Goal: Task Accomplishment & Management: Use online tool/utility

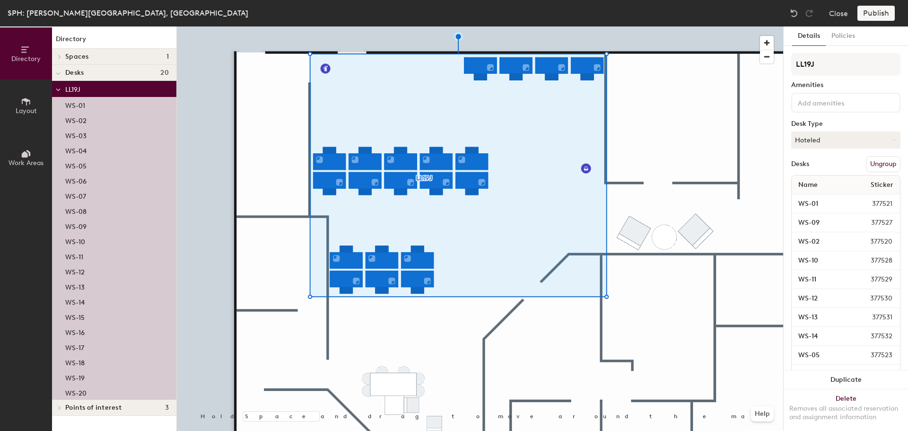
click at [9, 101] on button "Layout" at bounding box center [26, 105] width 52 height 52
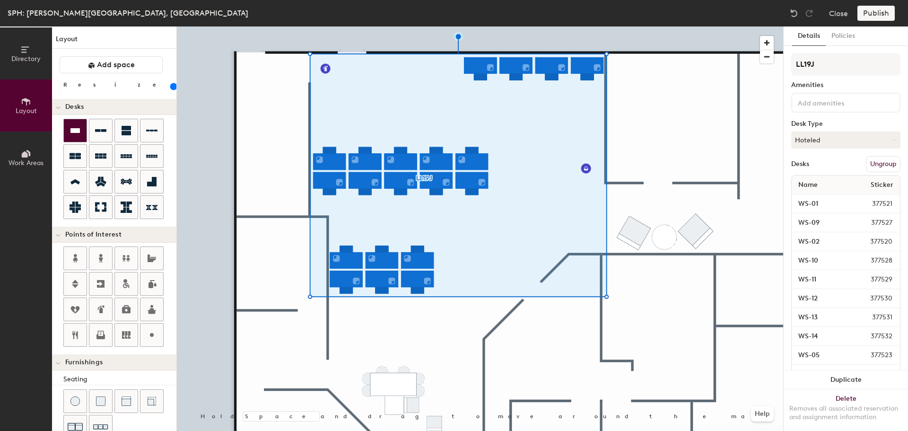
click at [76, 139] on div at bounding box center [75, 130] width 23 height 23
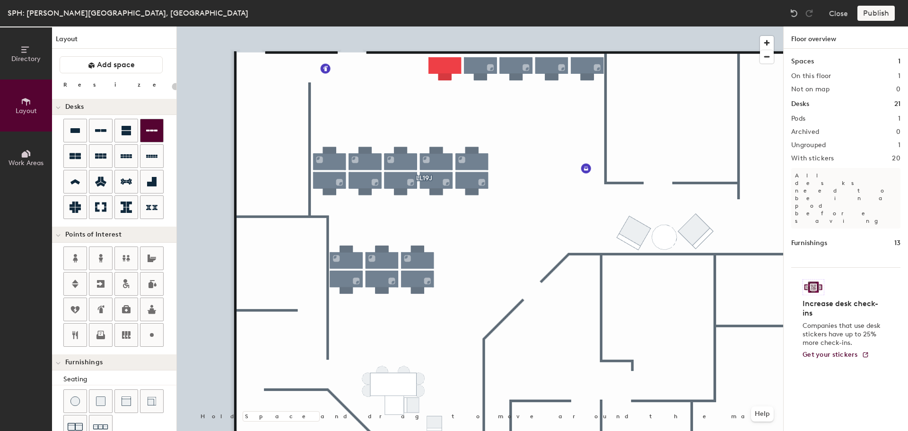
type input "180"
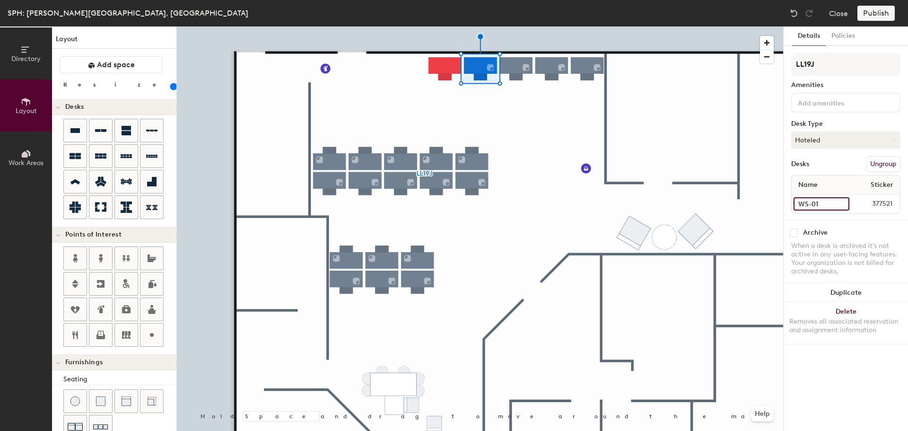
click at [766, 193] on div "Directory Layout Work Areas Layout Add space Resize Desks Points of Interest Fu…" at bounding box center [454, 228] width 908 height 404
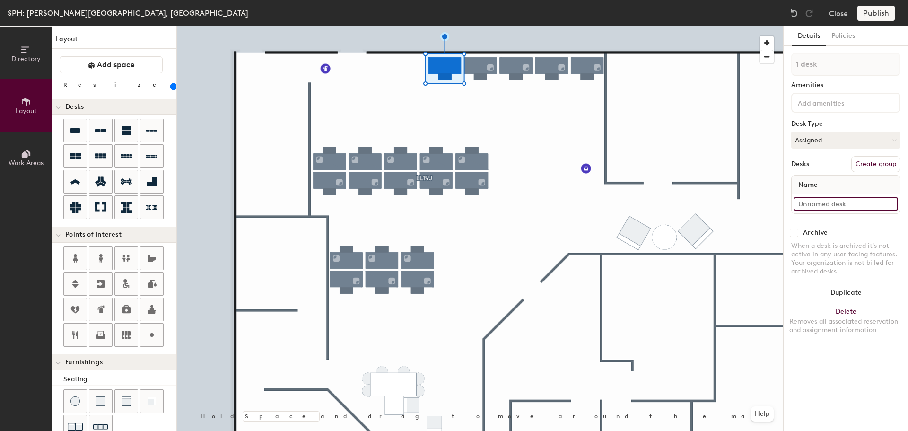
click at [825, 204] on input at bounding box center [846, 203] width 105 height 13
paste input "WS-01"
type input "WS-01"
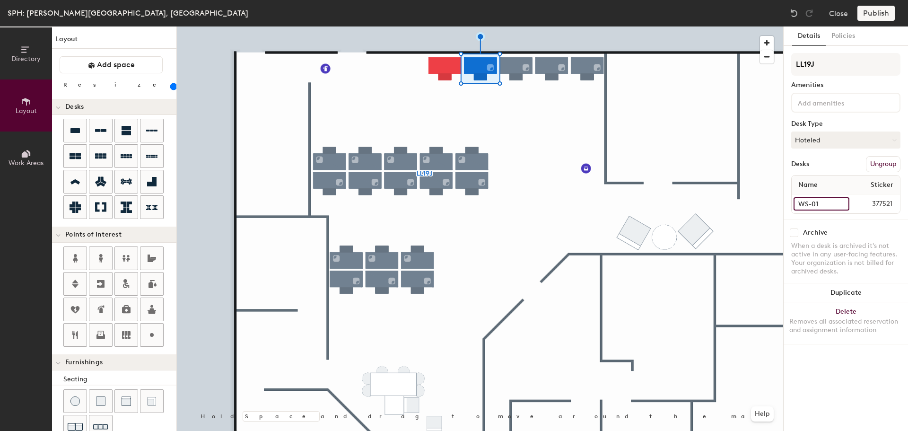
click at [837, 208] on input "WS-01" at bounding box center [822, 203] width 56 height 13
type input "WS-02"
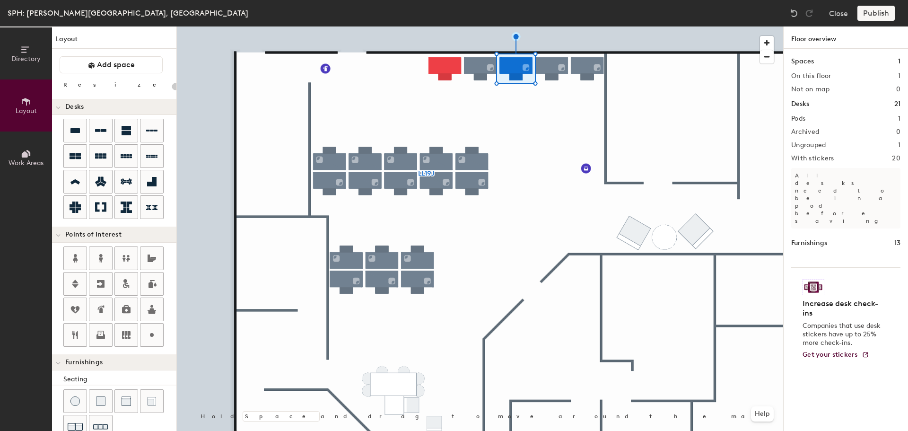
type input "180"
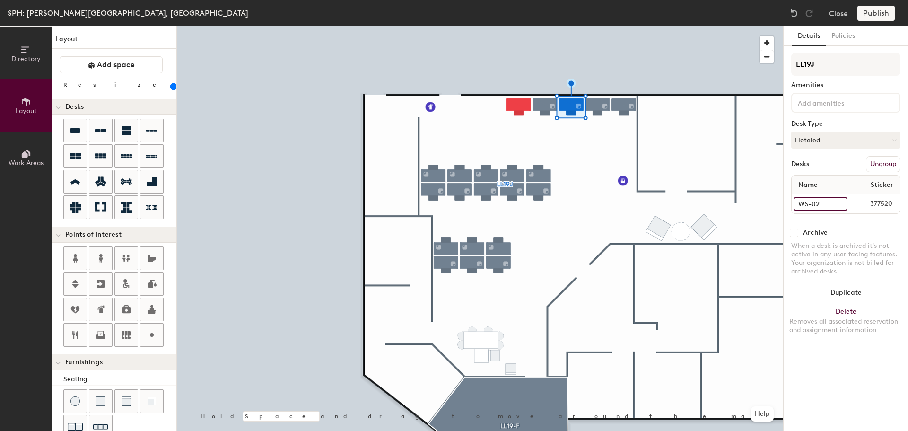
click at [833, 201] on input "WS-02" at bounding box center [821, 203] width 54 height 13
click at [825, 198] on input "WS-02" at bounding box center [821, 203] width 54 height 13
type input "WS-03"
click at [823, 200] on input "WS-03" at bounding box center [822, 203] width 56 height 13
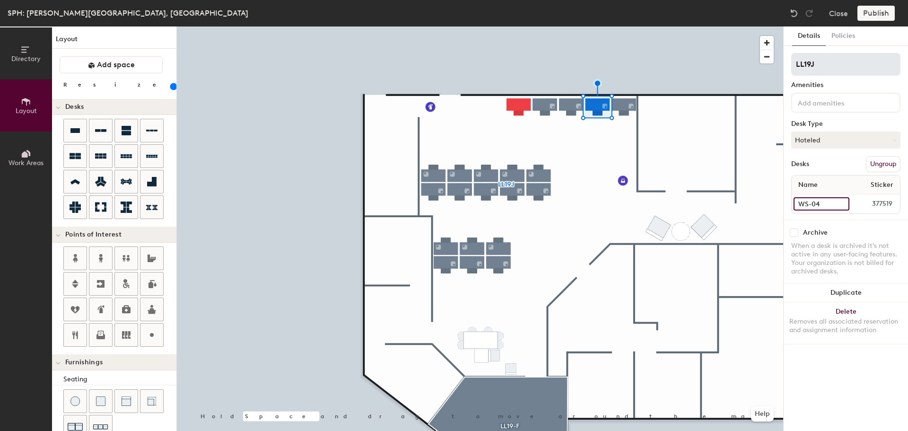
type input "WS-04"
click at [828, 204] on input "WS-04" at bounding box center [821, 203] width 54 height 13
type input "WS-05"
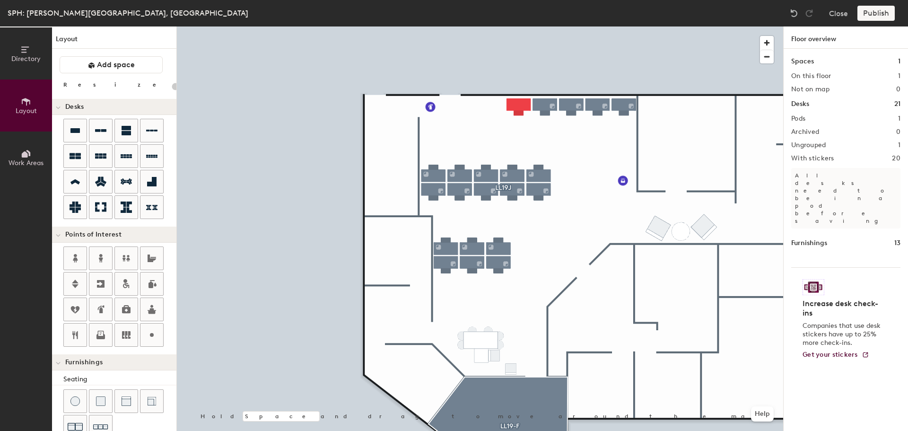
type input "20"
click at [24, 54] on icon at bounding box center [26, 49] width 10 height 10
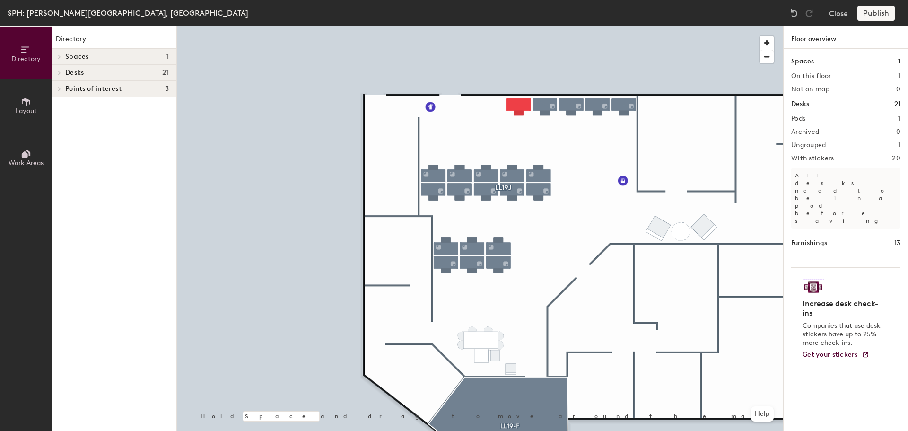
click at [68, 80] on div "Desks 21" at bounding box center [114, 73] width 124 height 16
click at [63, 88] on div at bounding box center [59, 89] width 10 height 5
click at [63, 88] on div at bounding box center [58, 89] width 12 height 16
click at [60, 103] on icon at bounding box center [60, 105] width 4 height 5
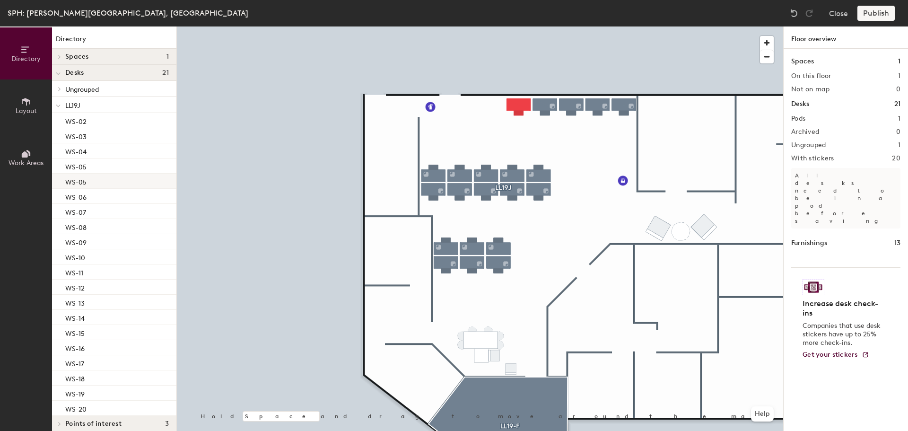
click at [88, 180] on div "WS-05" at bounding box center [114, 181] width 124 height 15
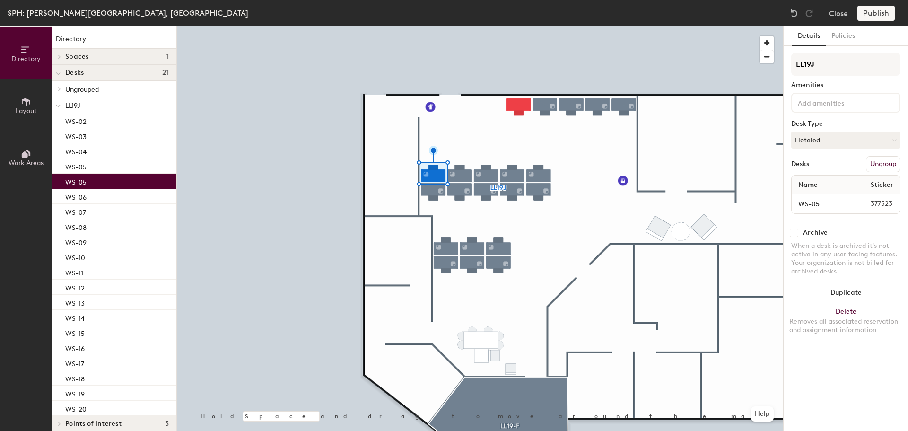
click at [92, 180] on div "WS-05" at bounding box center [114, 181] width 124 height 15
click at [817, 208] on input "WS-05" at bounding box center [821, 203] width 54 height 13
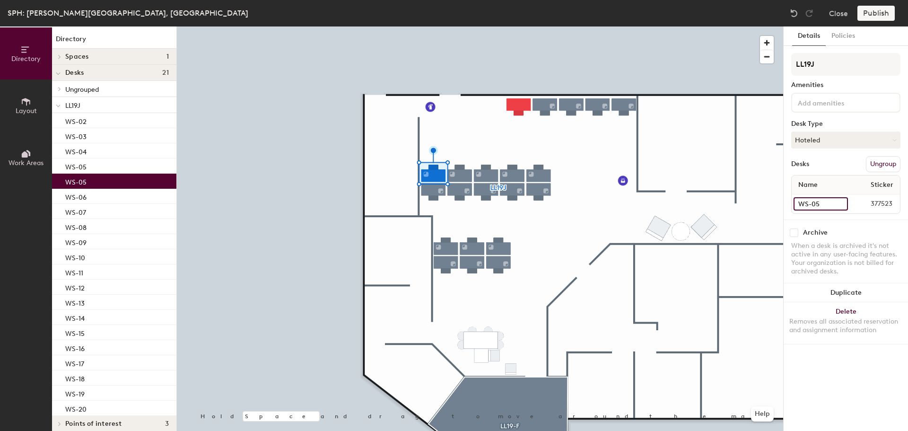
click at [821, 207] on input "WS-05" at bounding box center [821, 203] width 54 height 13
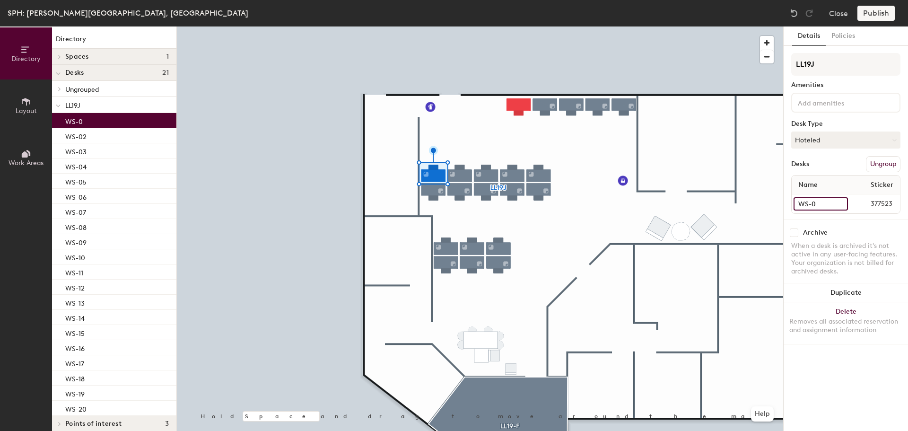
type input "WS-06"
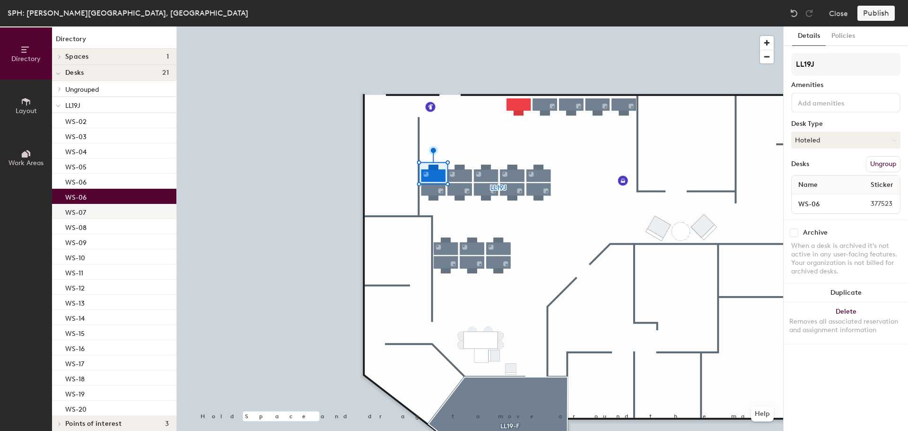
click at [108, 206] on div "WS-07" at bounding box center [114, 211] width 124 height 15
click at [819, 201] on input "WS-06" at bounding box center [821, 203] width 54 height 13
click at [830, 204] on input "WS-06" at bounding box center [821, 203] width 54 height 13
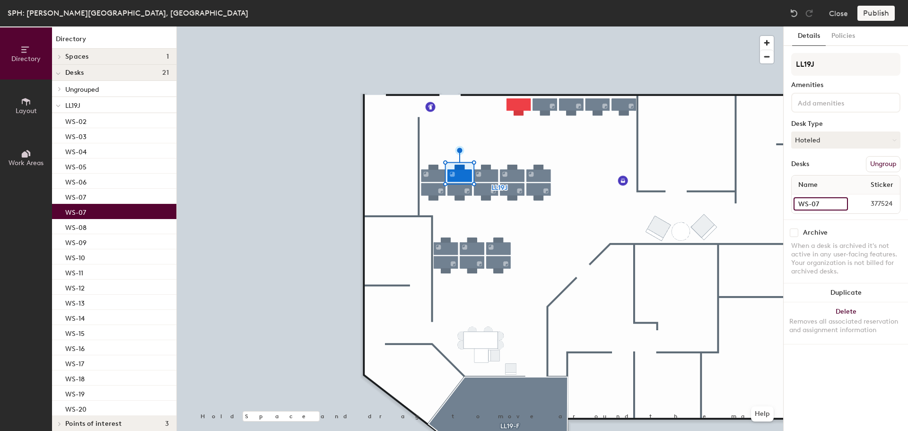
type input "WS-07"
click at [819, 202] on input "WS-07" at bounding box center [821, 203] width 54 height 13
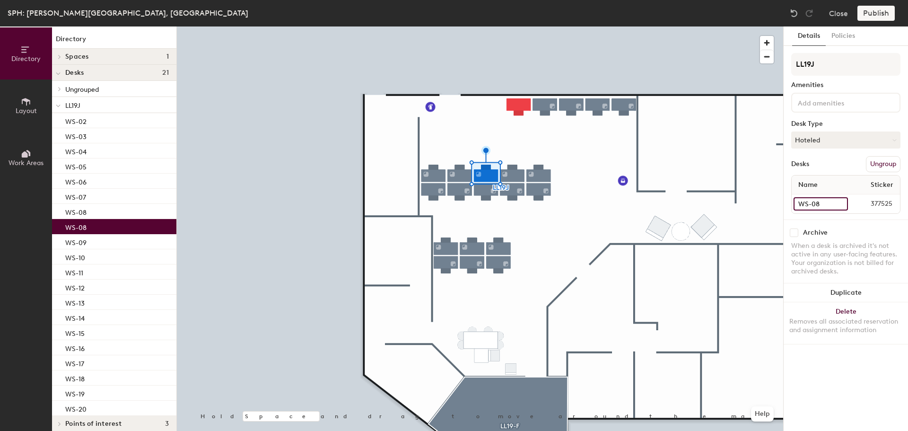
type input "WS-08"
click at [823, 204] on input "WS-08" at bounding box center [821, 203] width 54 height 13
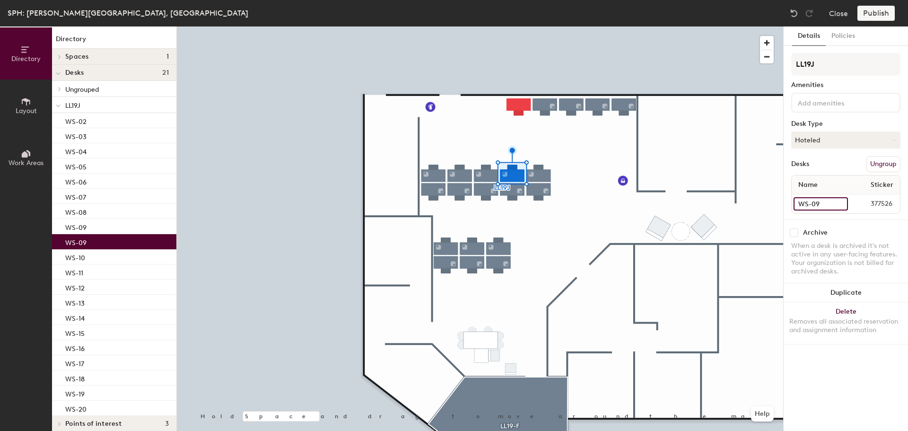
type input "WS-09"
click at [820, 204] on input "WS-09" at bounding box center [821, 203] width 55 height 13
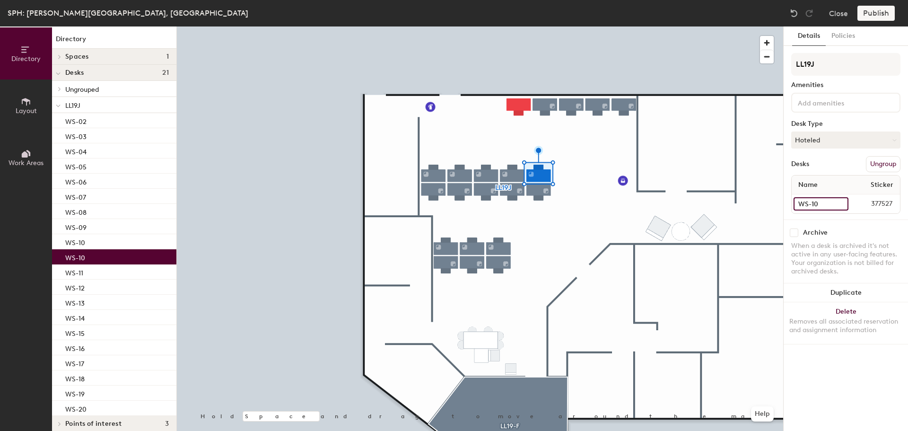
type input "WS-10"
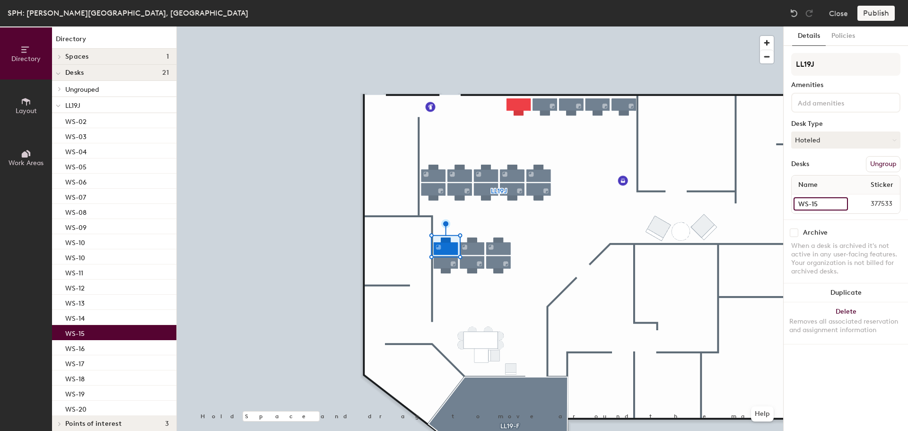
click at [822, 201] on input "WS-15" at bounding box center [821, 203] width 54 height 13
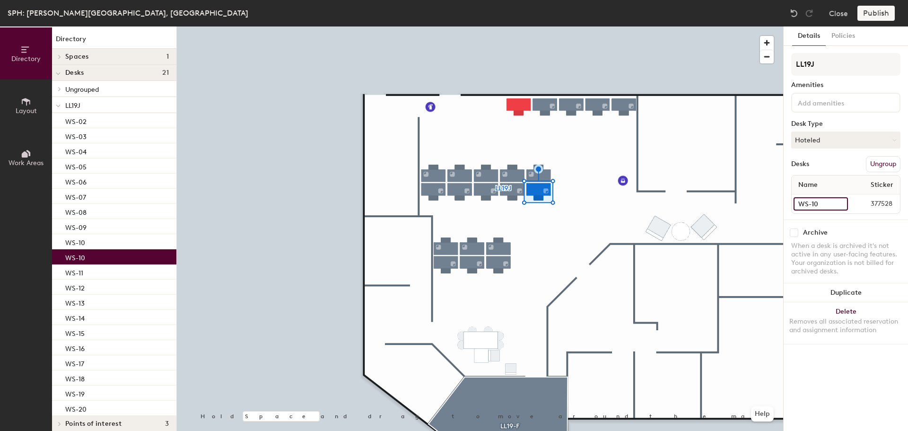
click at [819, 204] on input "WS-10" at bounding box center [821, 203] width 54 height 13
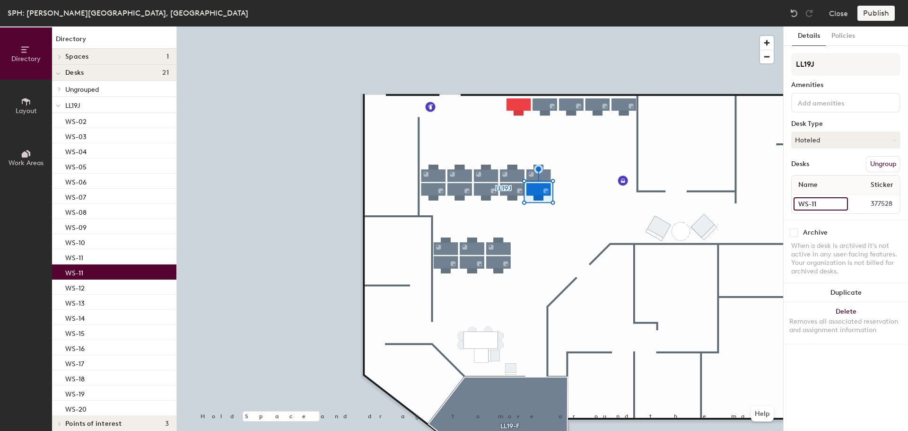
type input "WS-11"
click at [825, 204] on input "WS-11" at bounding box center [821, 203] width 54 height 13
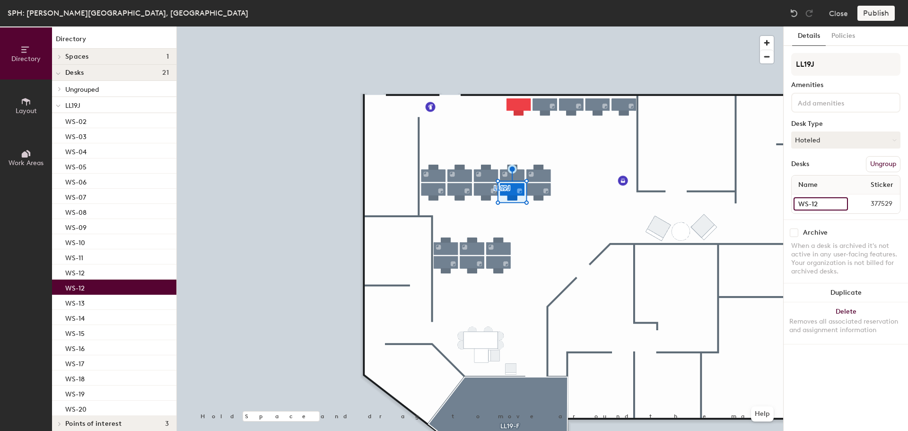
type input "WS-12"
click at [817, 201] on input "WS-12" at bounding box center [821, 203] width 54 height 13
click at [818, 202] on input "WS-12" at bounding box center [821, 203] width 54 height 13
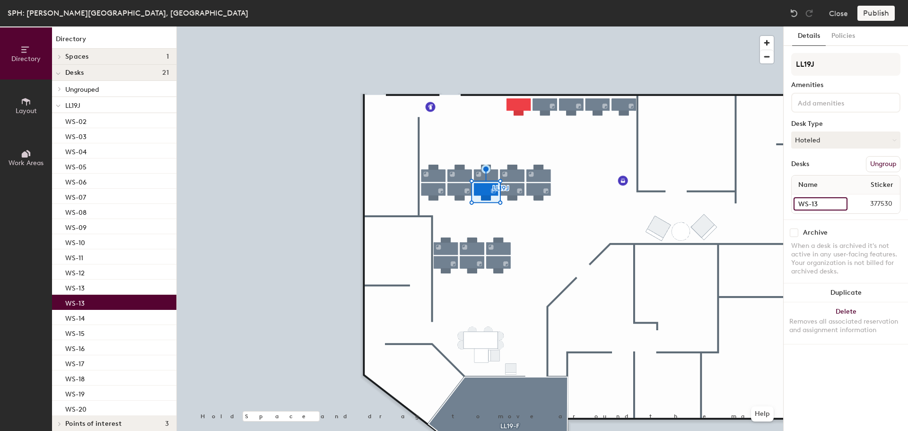
type input "WS-13"
click at [817, 202] on input "WS-13" at bounding box center [822, 203] width 56 height 13
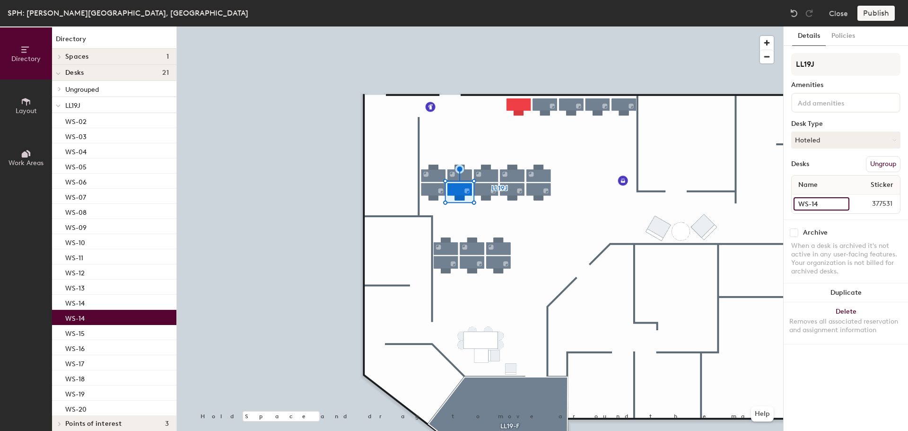
type input "WS-14"
click at [816, 205] on input "WS-14" at bounding box center [821, 203] width 54 height 13
click at [818, 204] on input "WS-14" at bounding box center [821, 203] width 54 height 13
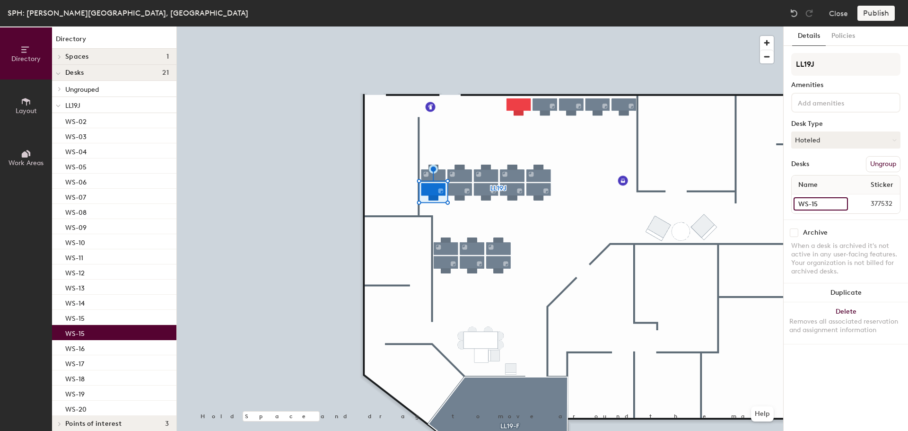
type input "WS-15"
click at [823, 204] on input "WS-15" at bounding box center [821, 203] width 54 height 13
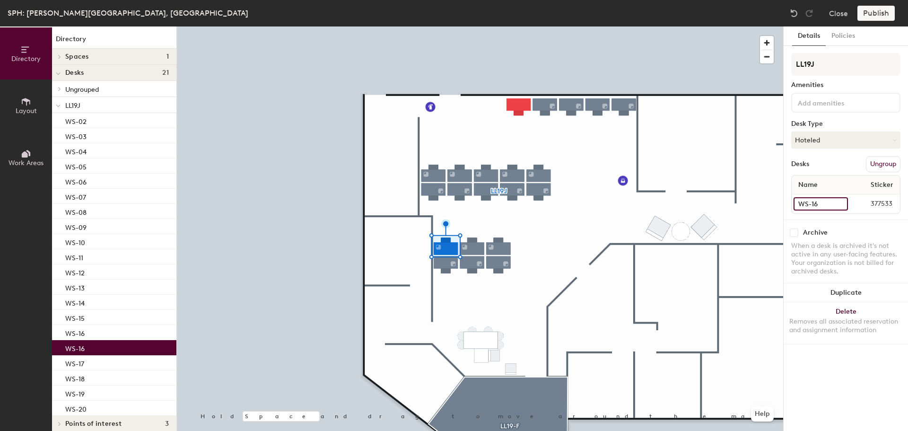
type input "WS-16"
click at [823, 206] on input "WS-16" at bounding box center [821, 203] width 54 height 13
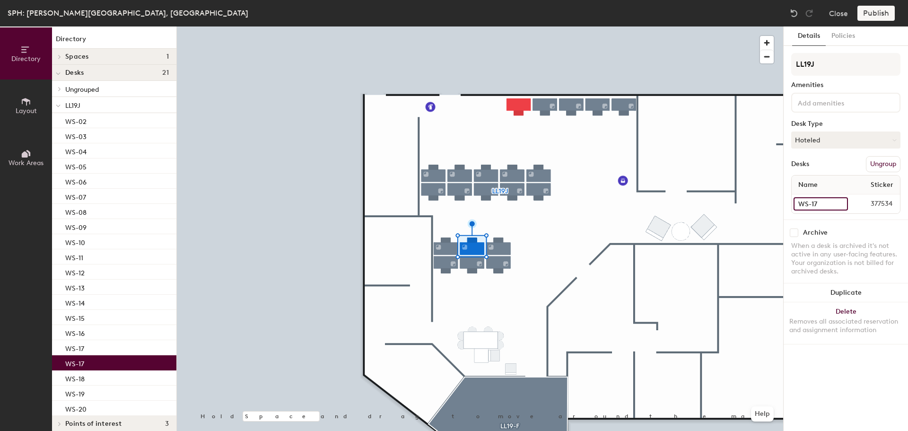
type input "WS-17"
click at [818, 206] on input "WS-17" at bounding box center [821, 203] width 54 height 13
click at [821, 204] on input "WS-17" at bounding box center [821, 203] width 54 height 13
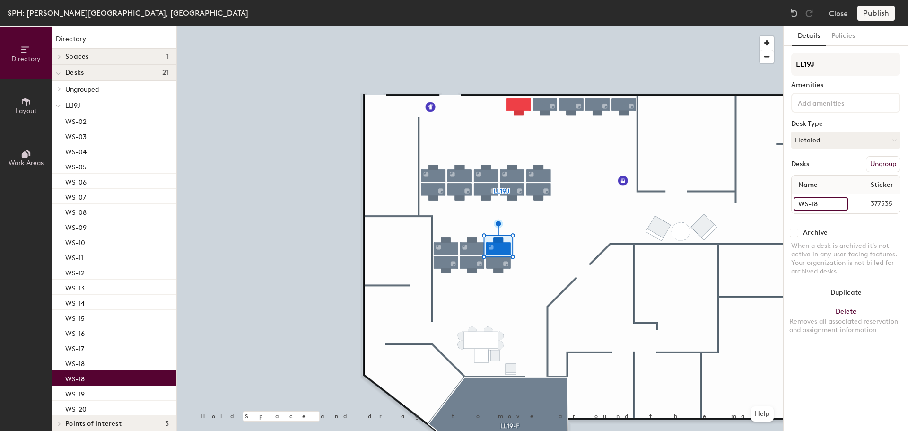
type input "WS-18"
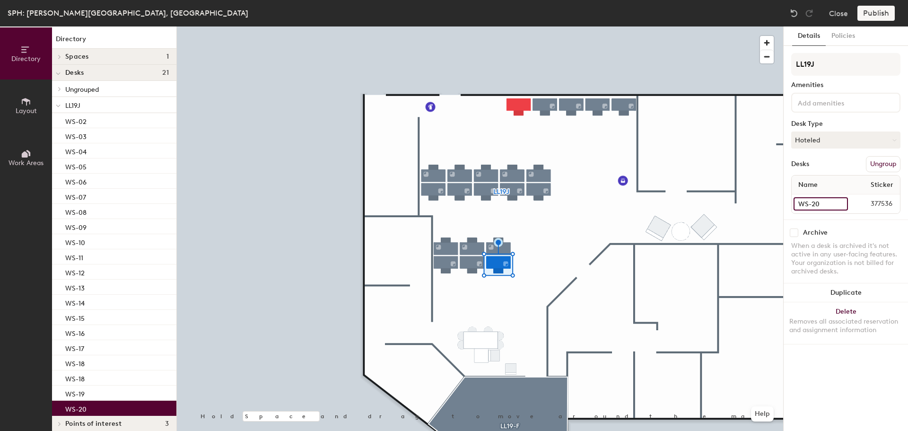
click at [822, 206] on input "WS-20" at bounding box center [821, 203] width 54 height 13
type input "WS-19"
click at [826, 207] on input "WS-19" at bounding box center [821, 203] width 55 height 13
click at [821, 203] on input "WS-19" at bounding box center [821, 203] width 55 height 13
type input "WS-20"
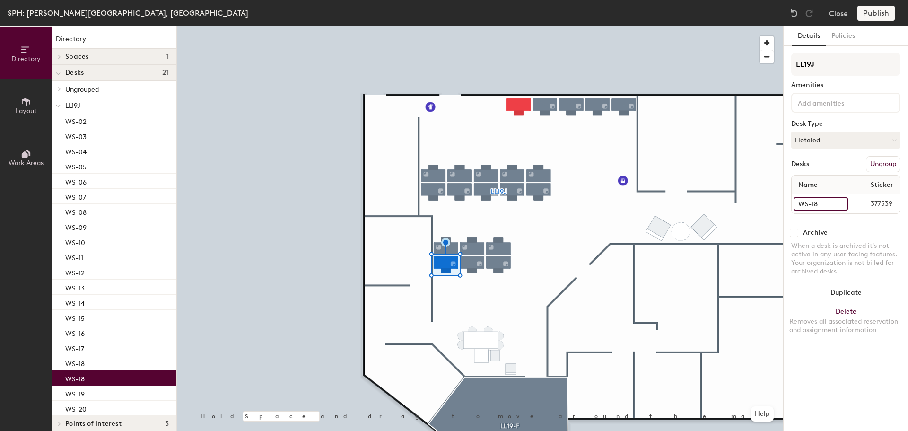
click at [823, 204] on input "WS-18" at bounding box center [821, 203] width 54 height 13
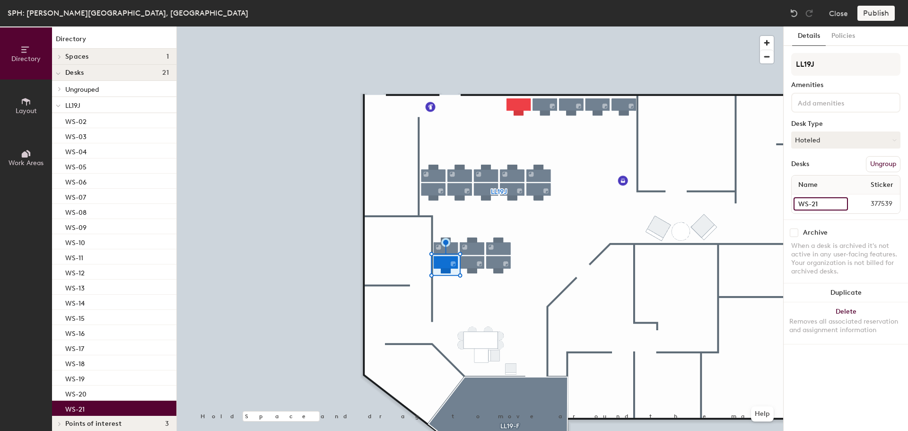
type input "WS-21"
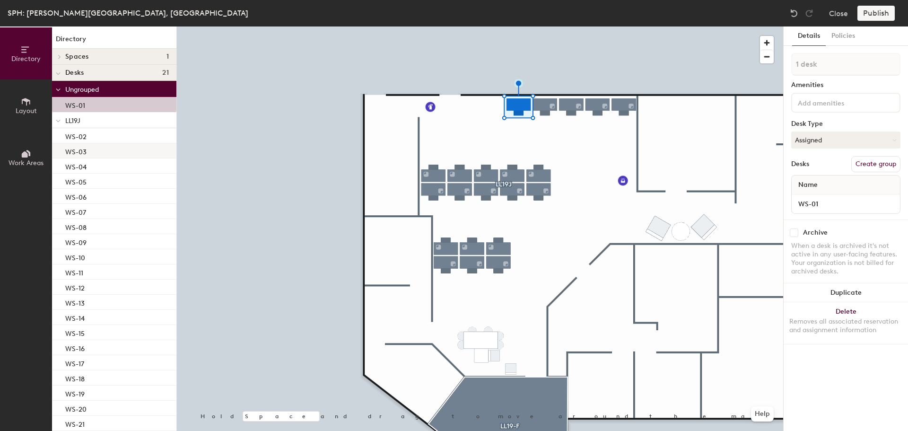
drag, startPoint x: 95, startPoint y: 88, endPoint x: 96, endPoint y: 151, distance: 63.9
click at [96, 151] on div "Ungrouped WS-01 LL19J WS-02 WS-03 WS-04 WS-05 WS-06 WS-07 WS-08 WS-09 WS-10 WS-…" at bounding box center [114, 256] width 124 height 350
drag, startPoint x: 84, startPoint y: 99, endPoint x: 78, endPoint y: 104, distance: 8.1
click at [78, 104] on p "WS-01" at bounding box center [75, 104] width 20 height 11
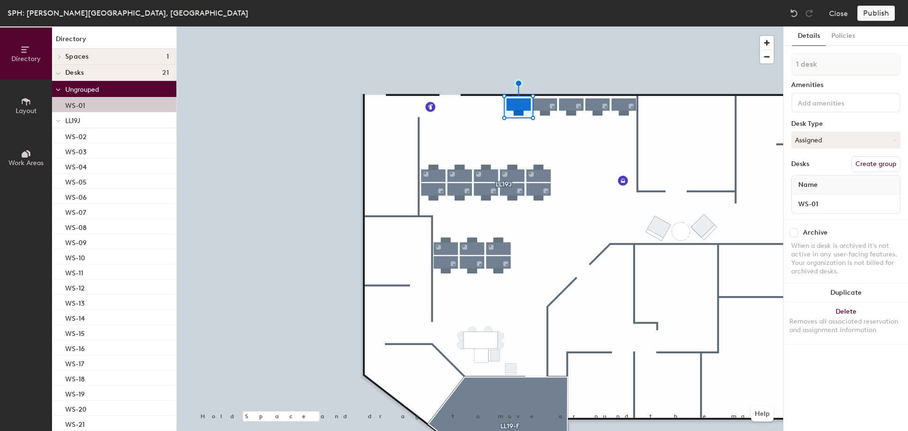
click at [335, 168] on div "Directory Layout Work Areas Directory Spaces 1 LL19-F Desks 21 Ungrouped WS-01 …" at bounding box center [454, 228] width 908 height 404
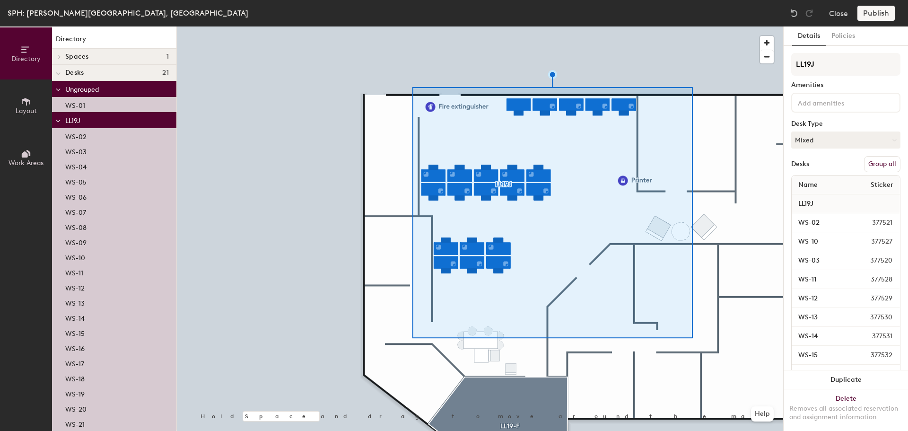
click at [883, 166] on button "Group all" at bounding box center [882, 164] width 36 height 16
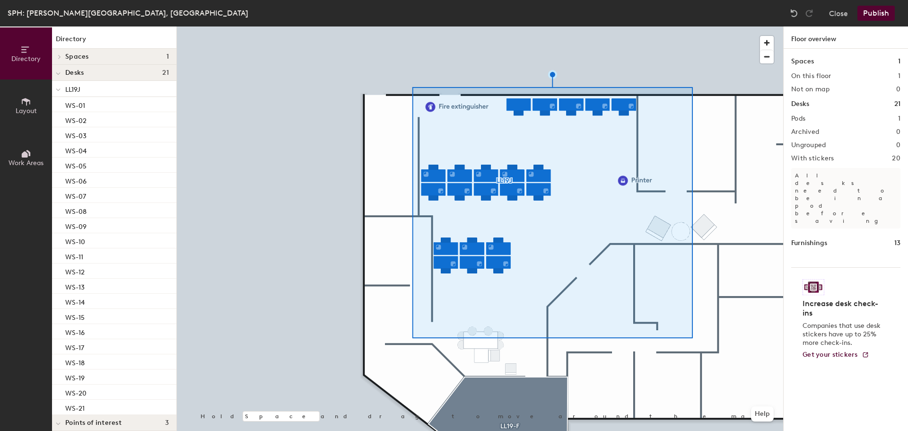
click at [59, 67] on div at bounding box center [58, 73] width 12 height 16
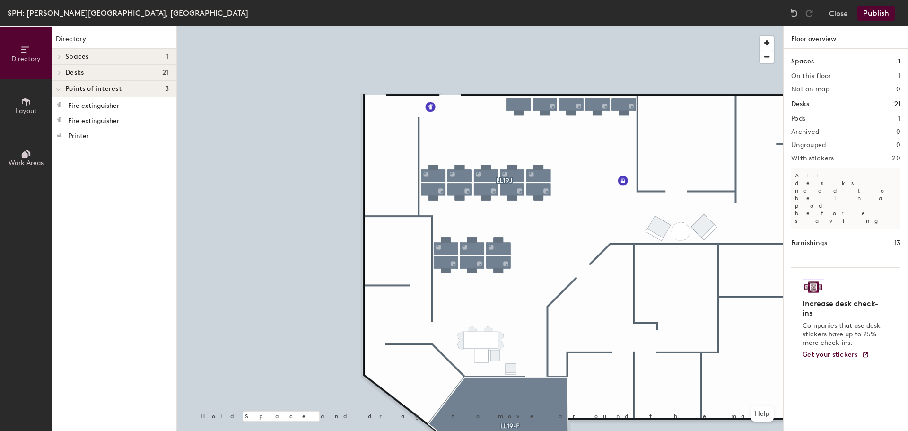
click at [59, 68] on div at bounding box center [58, 73] width 12 height 16
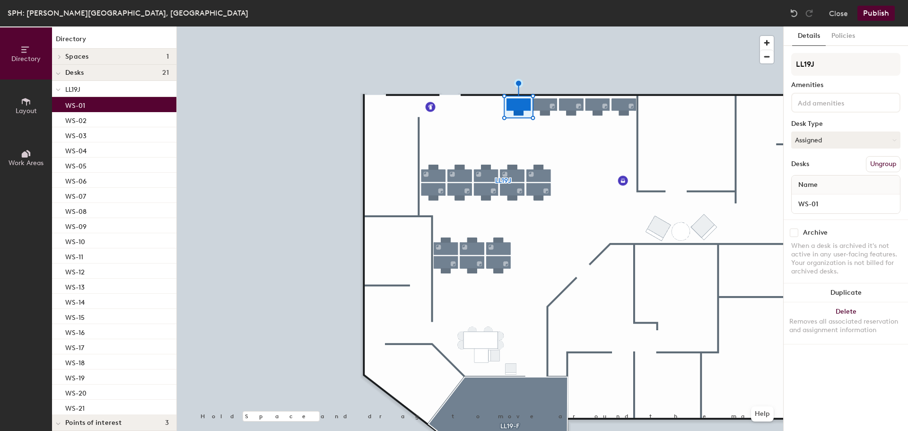
click at [841, 110] on div at bounding box center [845, 103] width 109 height 20
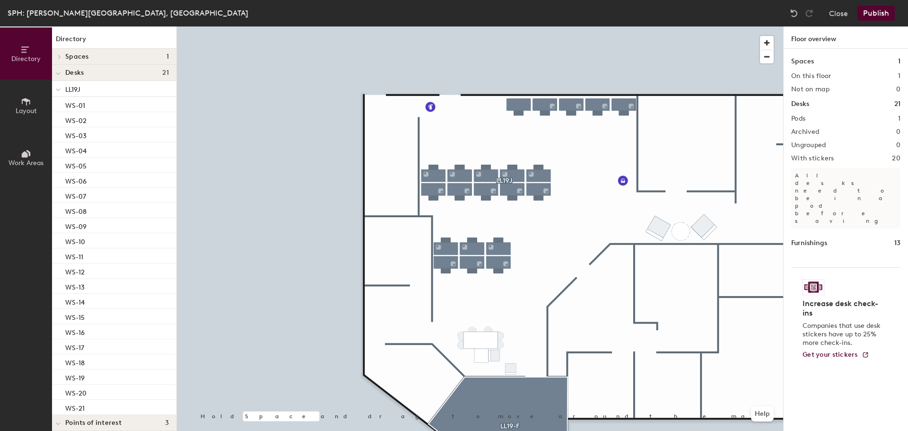
click at [877, 18] on button "Publish" at bounding box center [876, 13] width 37 height 15
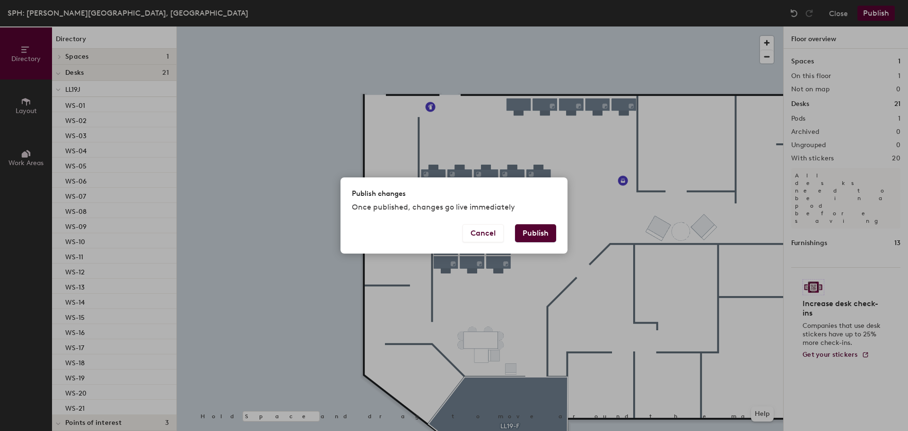
click at [529, 237] on button "Publish" at bounding box center [535, 233] width 41 height 18
